Goal: Check status: Check status

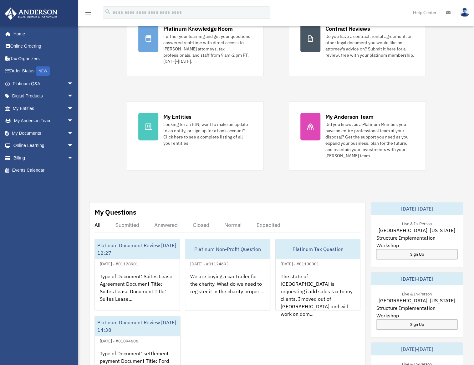
scroll to position [94, 0]
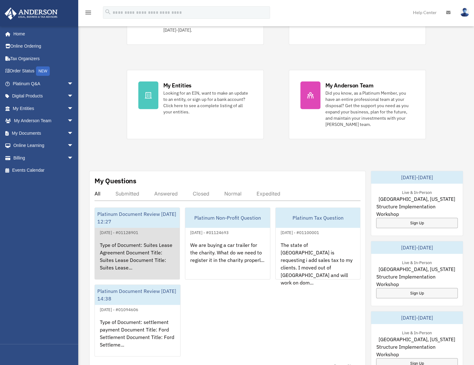
click at [128, 236] on div "Type of Document: Suites Lease Agreement Document Title: Suites Lease Document …" at bounding box center [137, 260] width 85 height 49
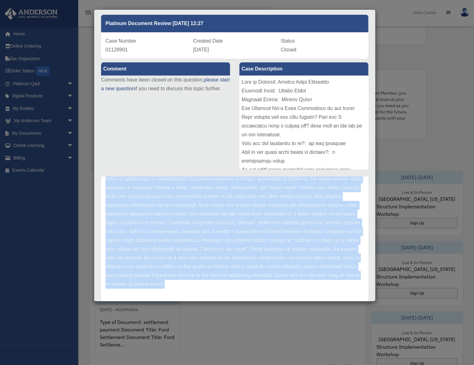
scroll to position [43, 0]
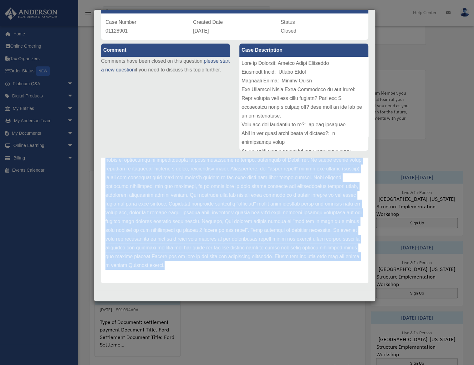
drag, startPoint x: 127, startPoint y: 237, endPoint x: 259, endPoint y: 292, distance: 142.7
click at [259, 292] on div "Case Detail × Platinum Document Review [DATE] 12:27 Case Number 01128901 Create…" at bounding box center [235, 155] width 282 height 292
copy div "Thank you for submitting your Document Review through the Platinum Portal. The …"
click at [262, 206] on p at bounding box center [234, 159] width 258 height 219
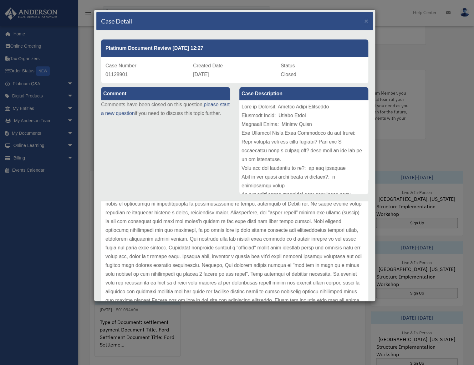
scroll to position [0, 0]
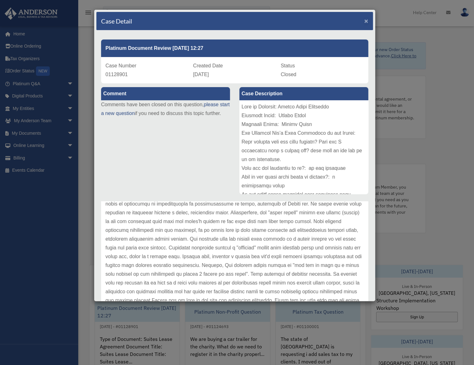
click at [364, 20] on span "×" at bounding box center [366, 20] width 4 height 7
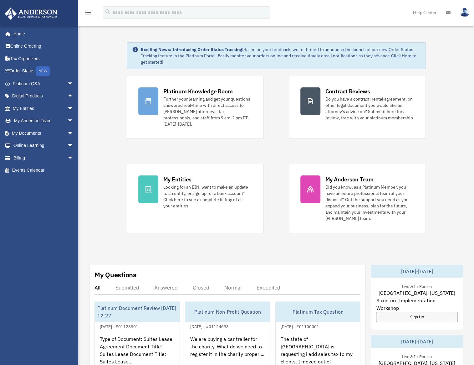
click at [460, 66] on div "Exciting News: Introducing Order Status Tracking! Based on your feedback, we're…" at bounding box center [276, 330] width 405 height 607
click at [450, 9] on link at bounding box center [449, 12] width 14 height 25
